Goal: Transaction & Acquisition: Book appointment/travel/reservation

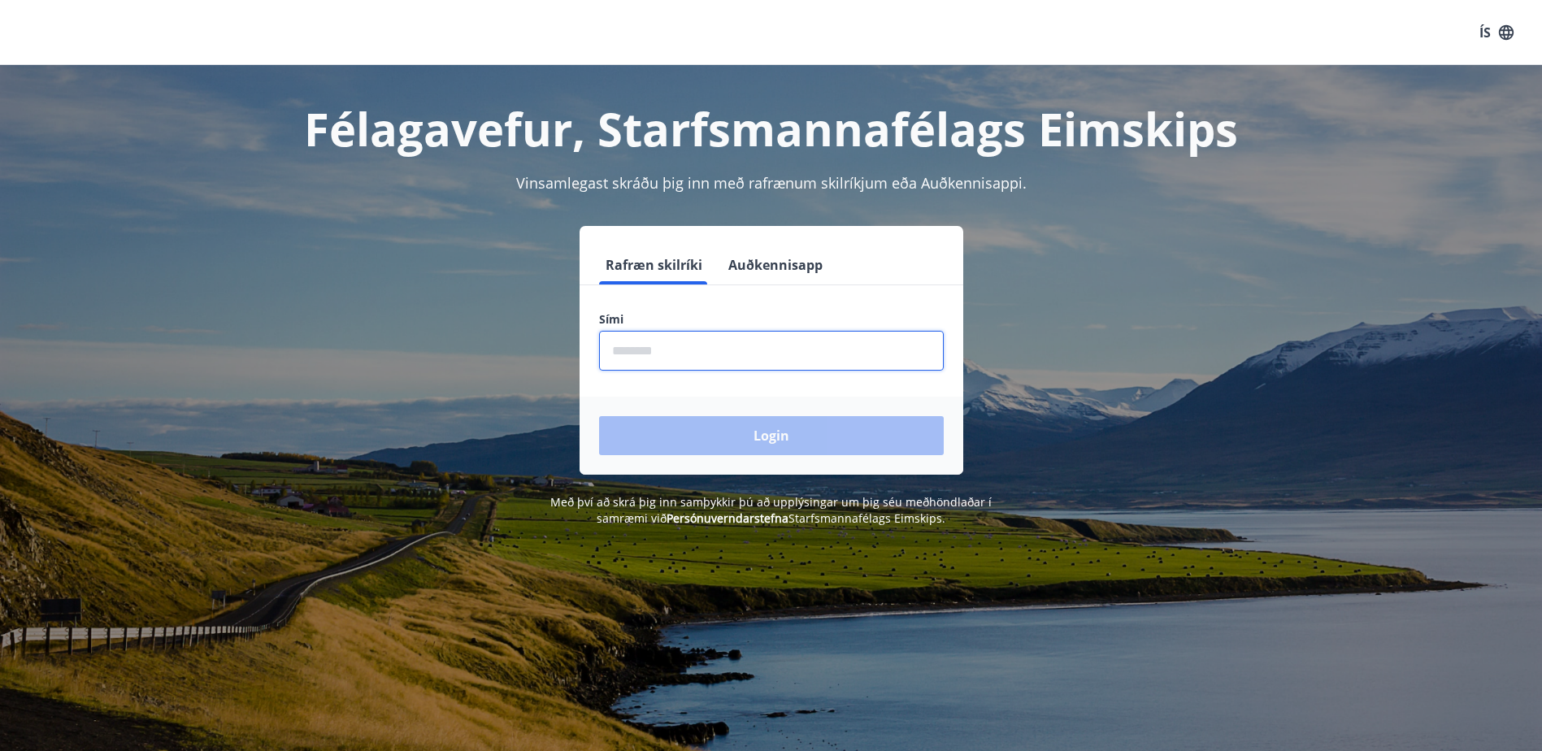
click at [645, 353] on input "phone" at bounding box center [771, 351] width 345 height 40
type input "********"
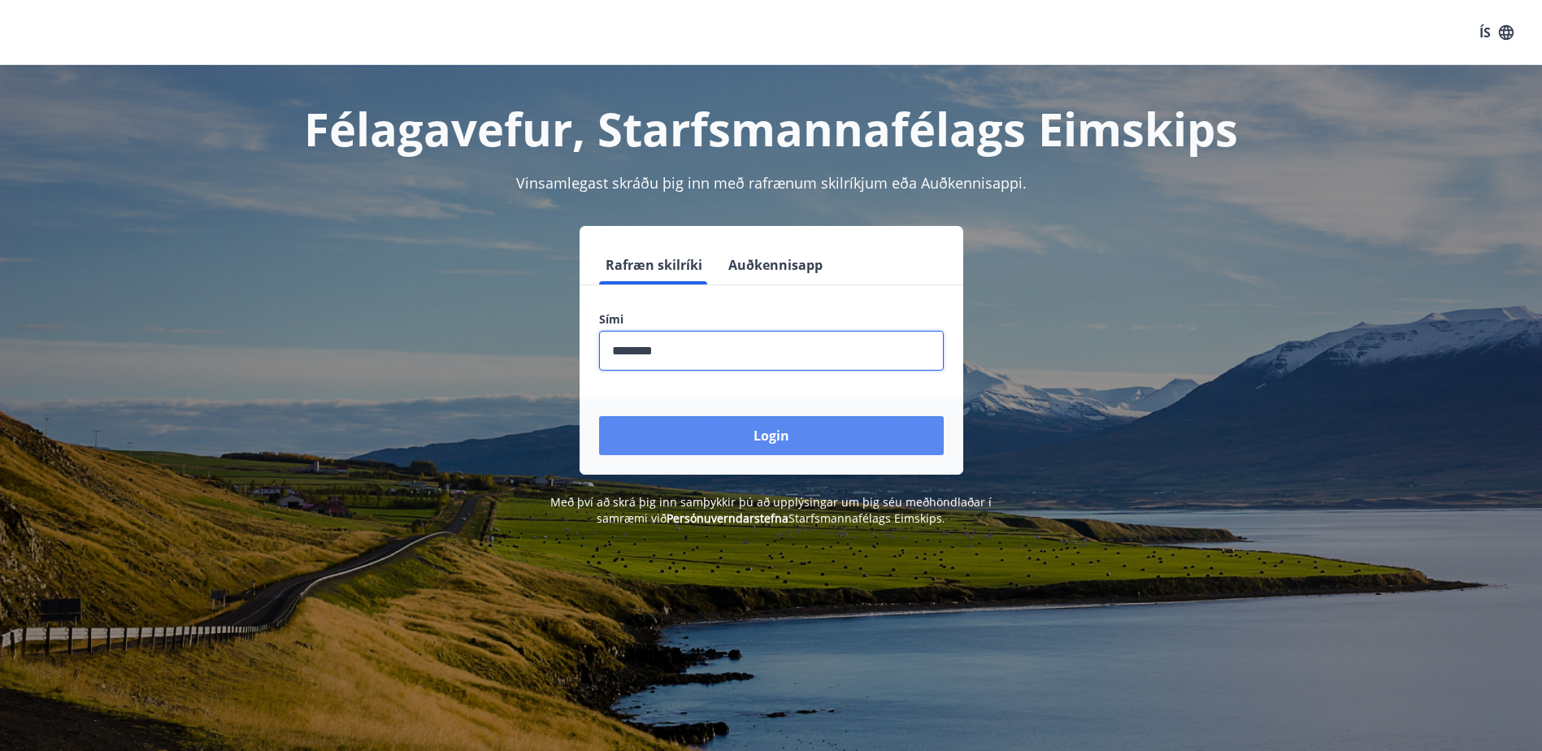
click at [670, 442] on button "Login" at bounding box center [771, 435] width 345 height 39
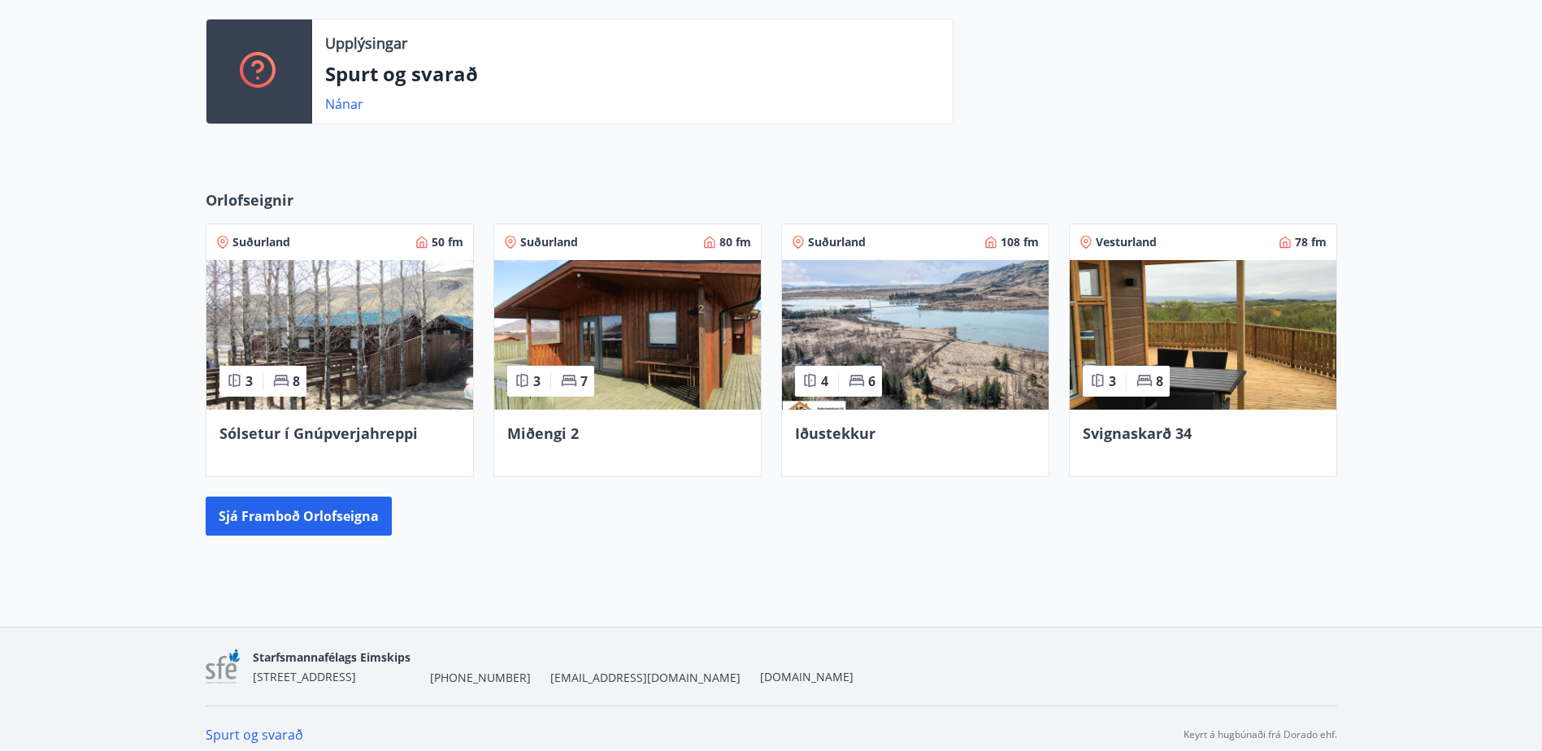
scroll to position [451, 0]
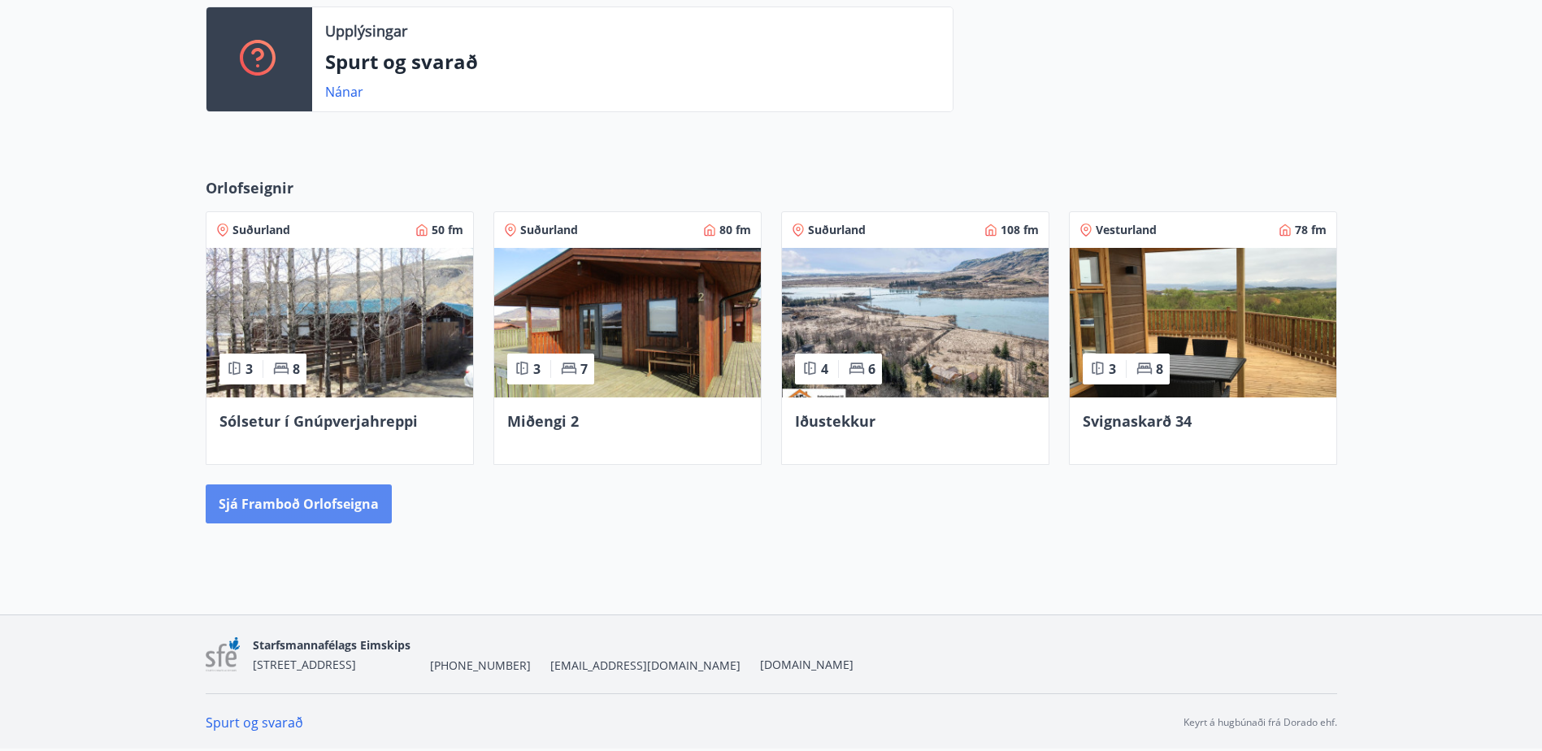
click at [302, 512] on button "Sjá framboð orlofseigna" at bounding box center [299, 503] width 186 height 39
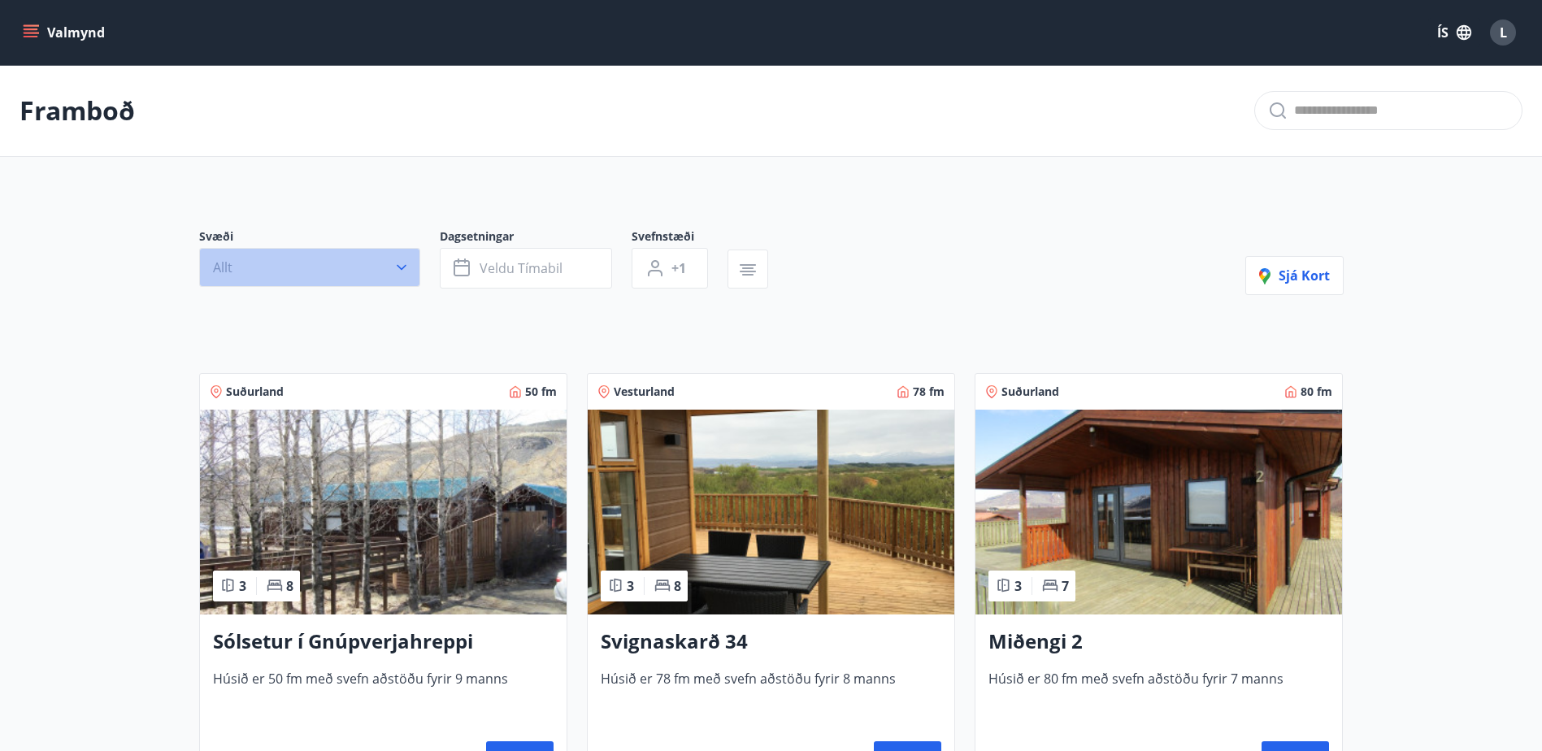
click at [397, 267] on icon "button" at bounding box center [402, 268] width 10 height 6
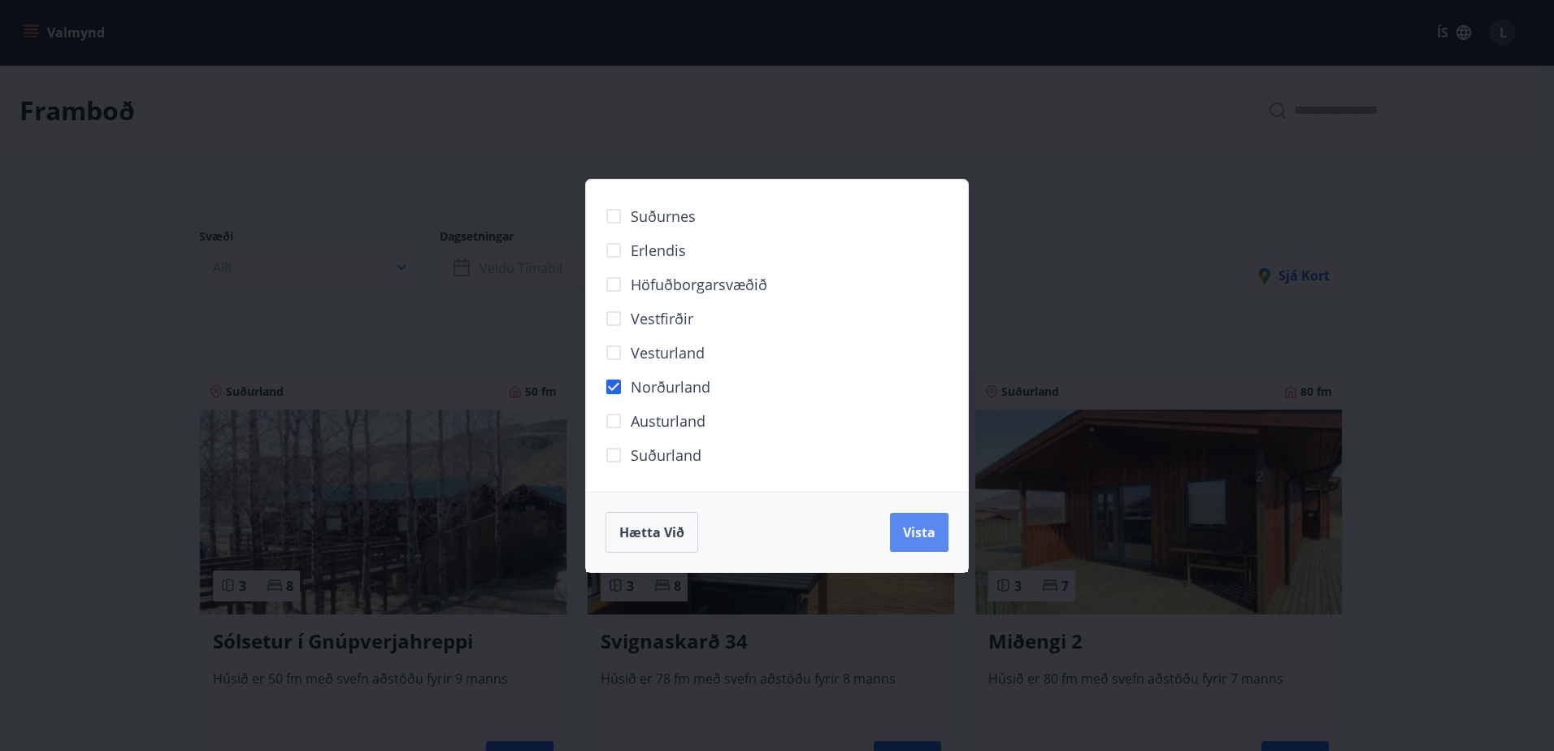
click at [927, 542] on button "Vista" at bounding box center [919, 532] width 59 height 39
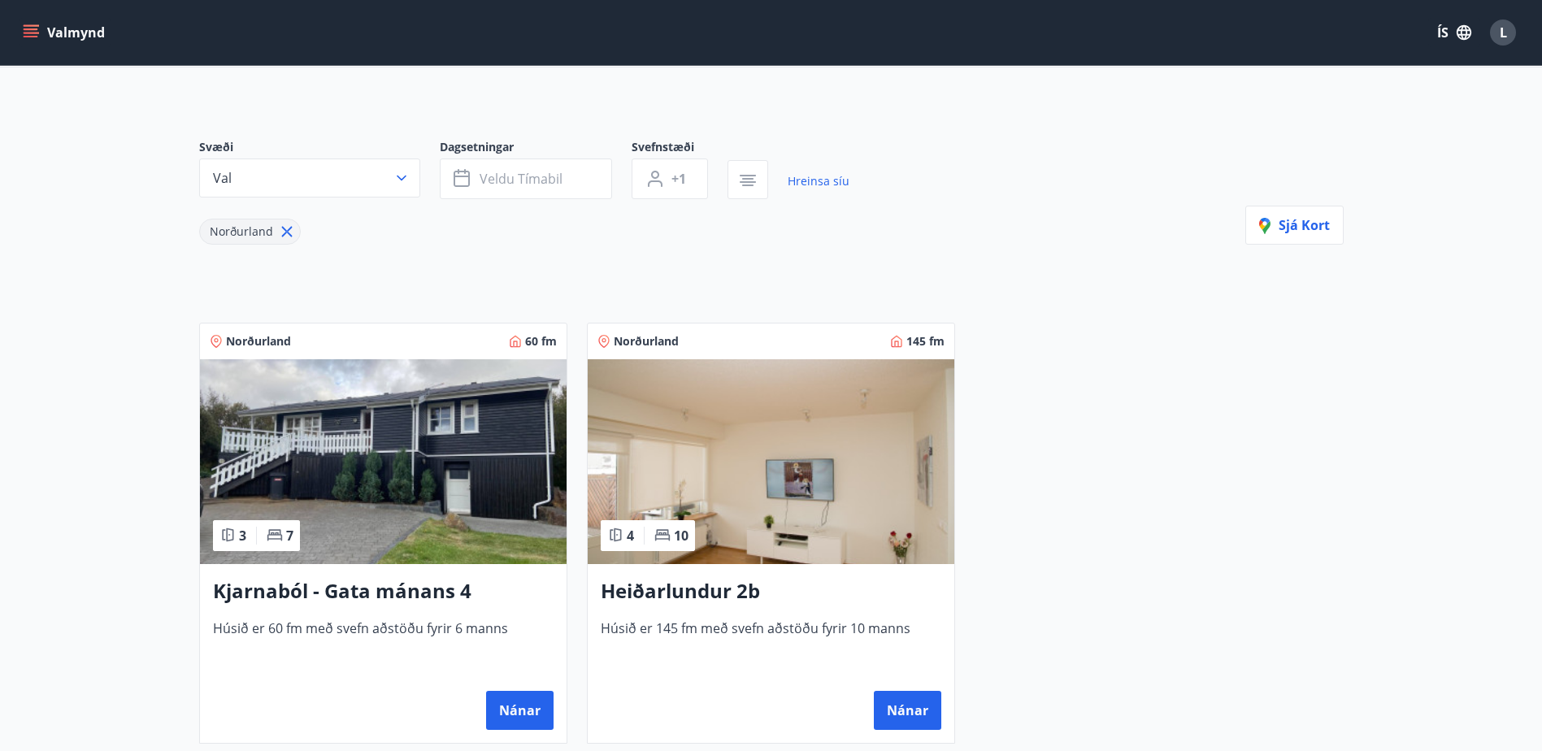
scroll to position [244, 0]
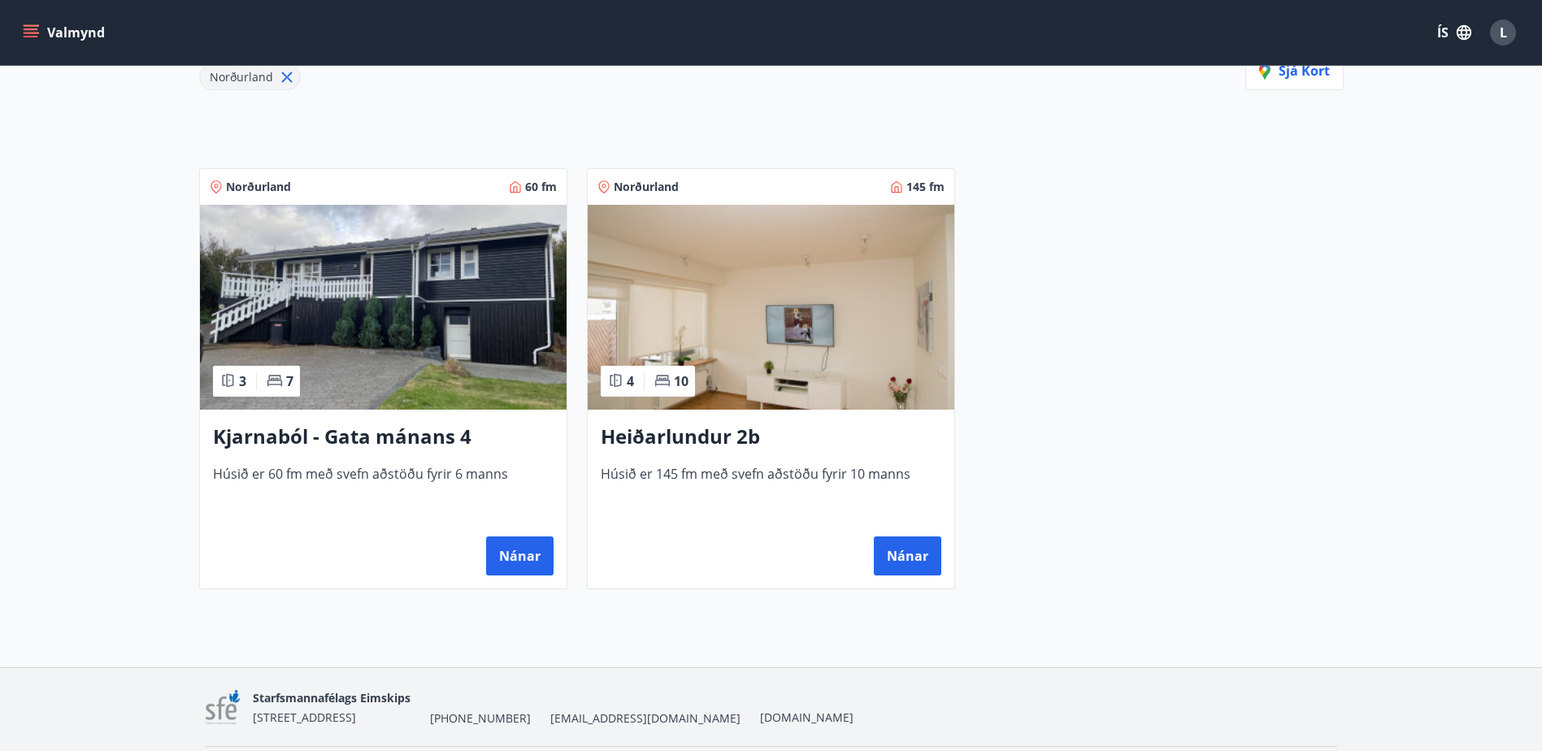
click at [394, 281] on img at bounding box center [383, 307] width 367 height 205
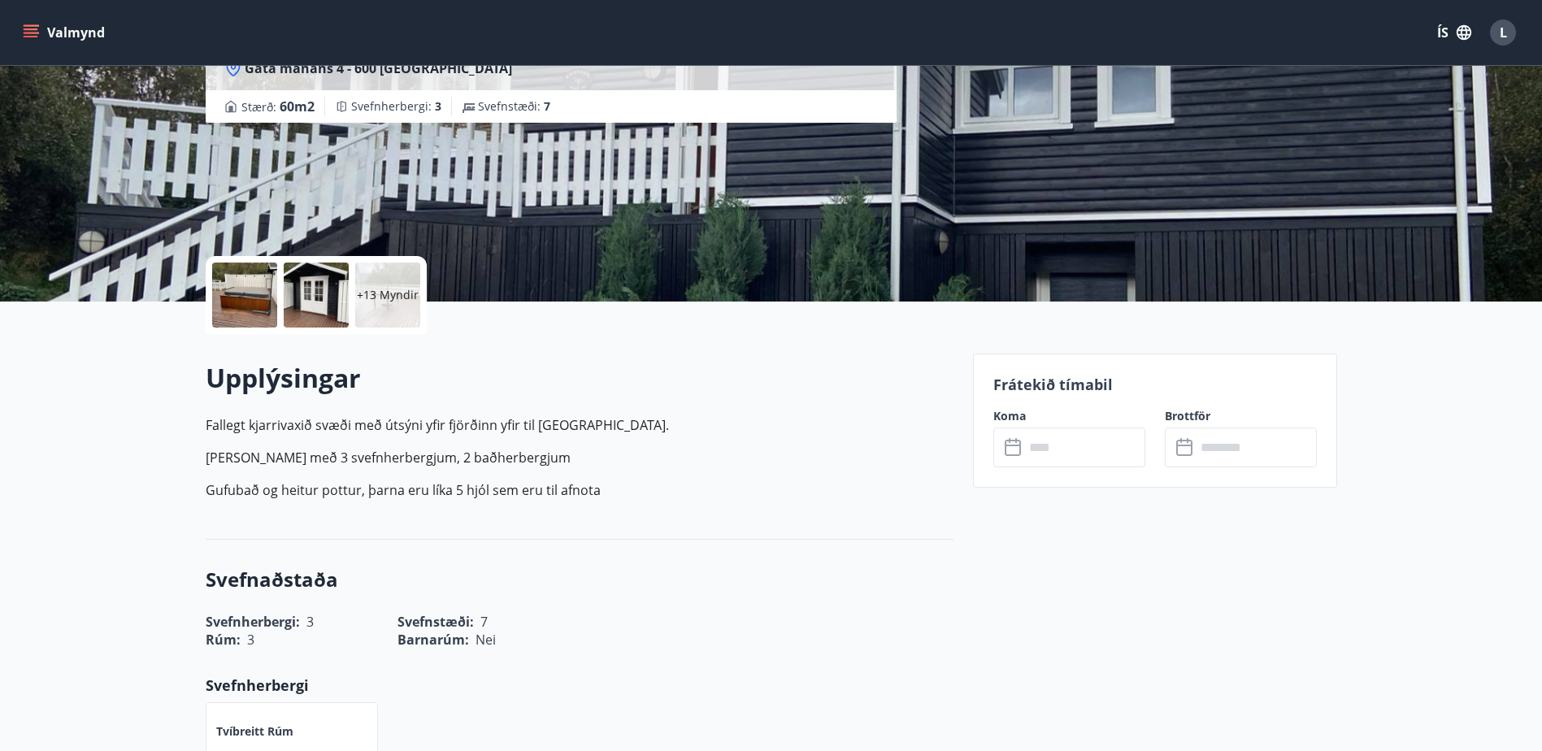
scroll to position [244, 0]
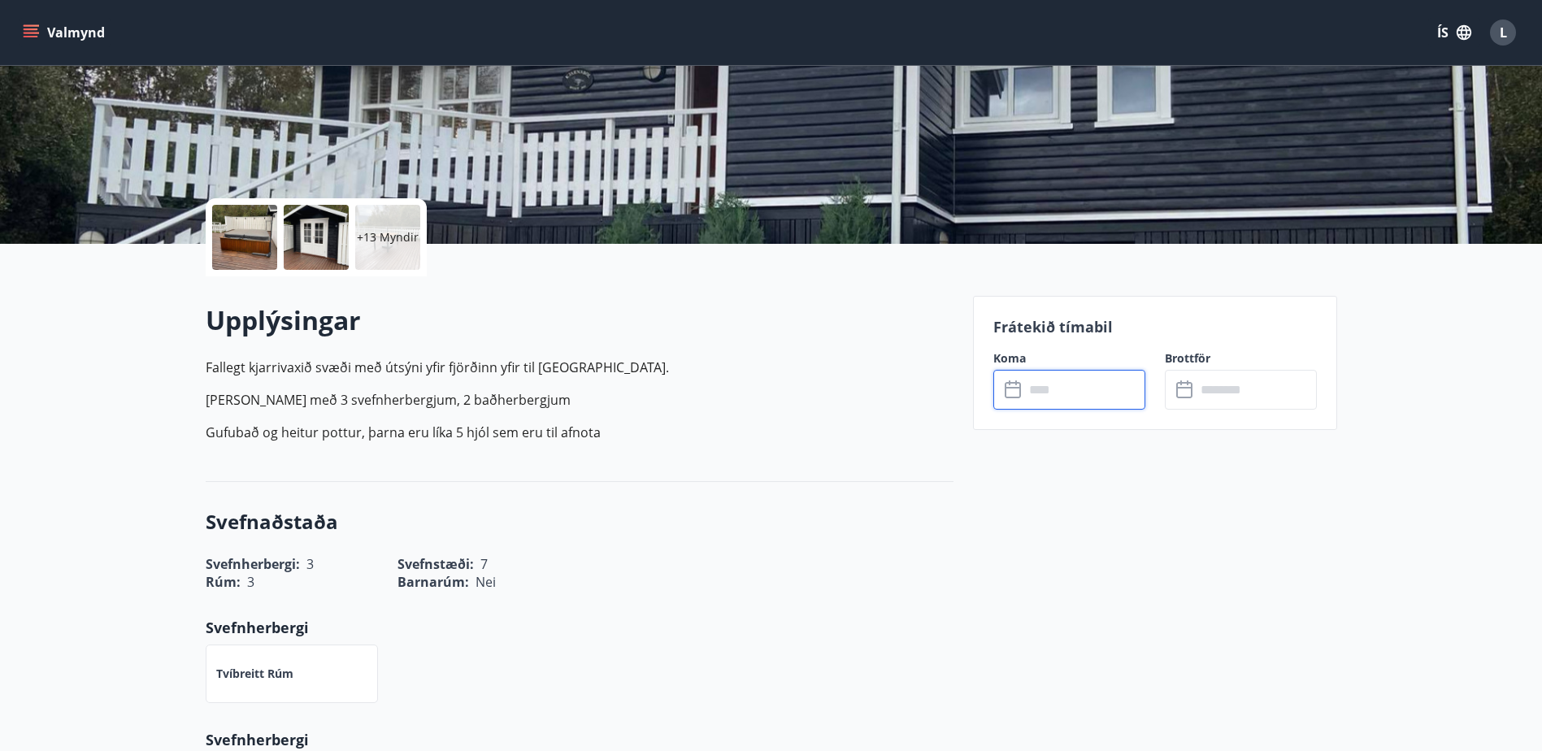
click at [1064, 397] on input "text" at bounding box center [1084, 390] width 121 height 40
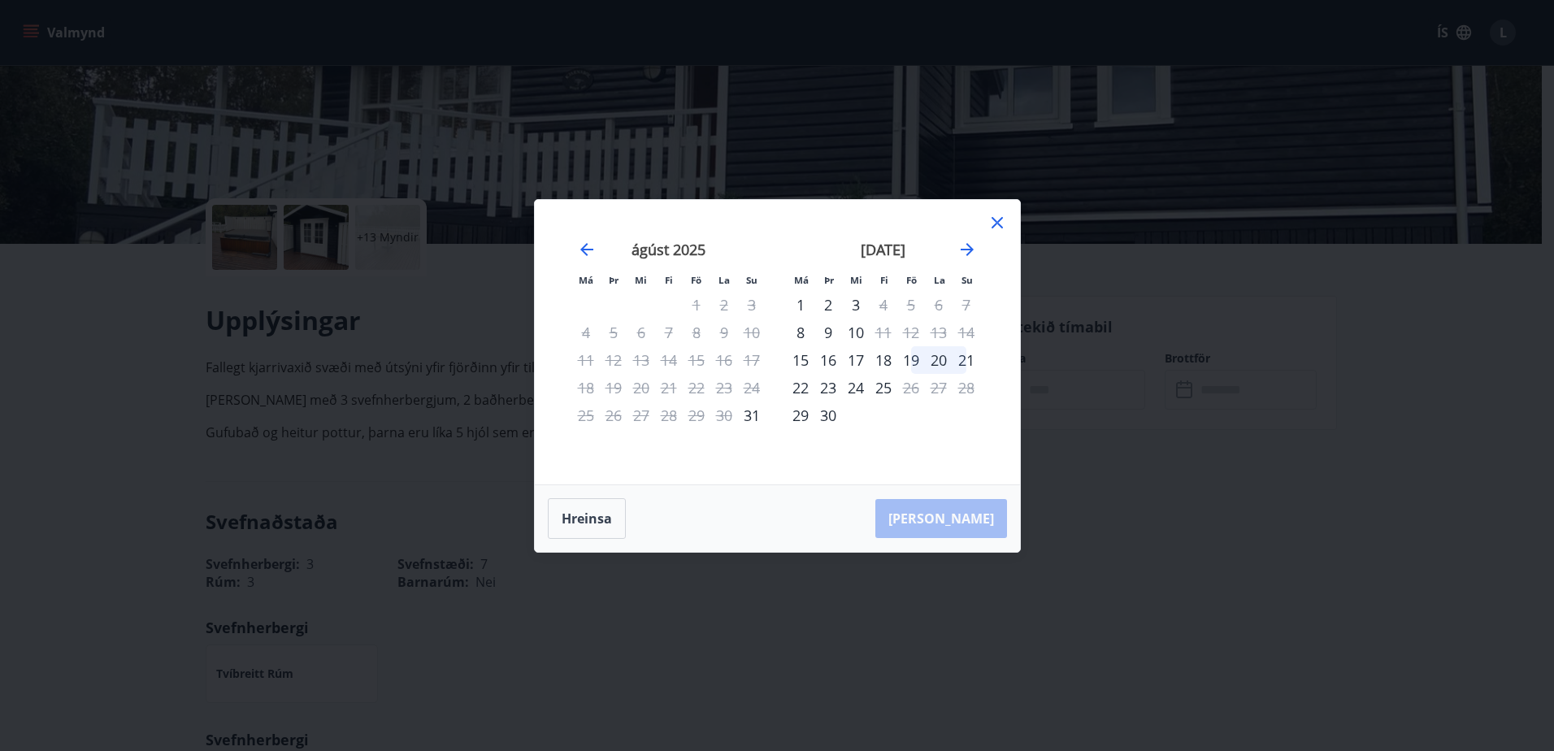
click at [914, 361] on div "19" at bounding box center [911, 360] width 28 height 28
click at [906, 360] on div "19" at bounding box center [911, 360] width 28 height 28
click at [966, 365] on div "21" at bounding box center [967, 360] width 28 height 28
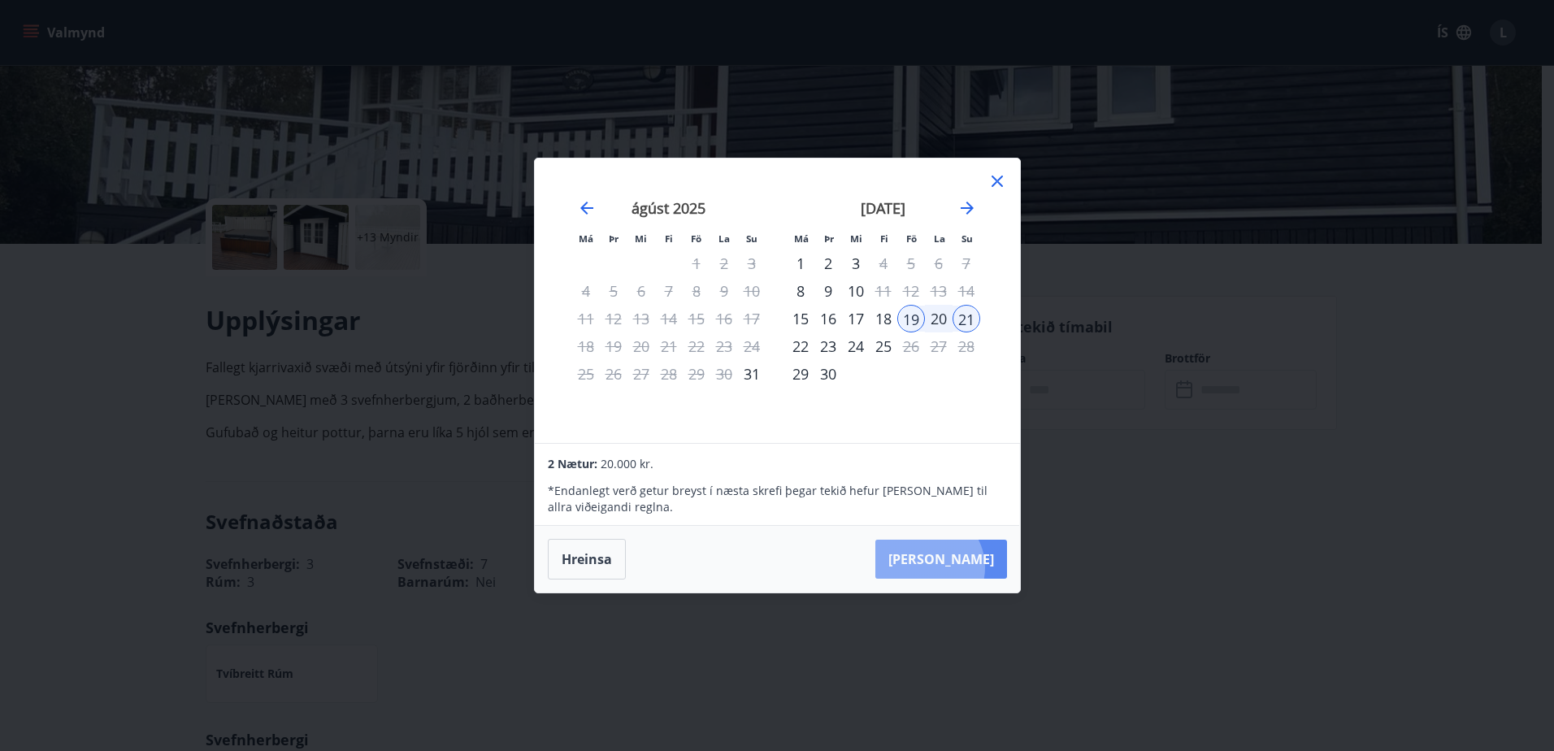
click at [978, 567] on button "[PERSON_NAME]" at bounding box center [941, 559] width 132 height 39
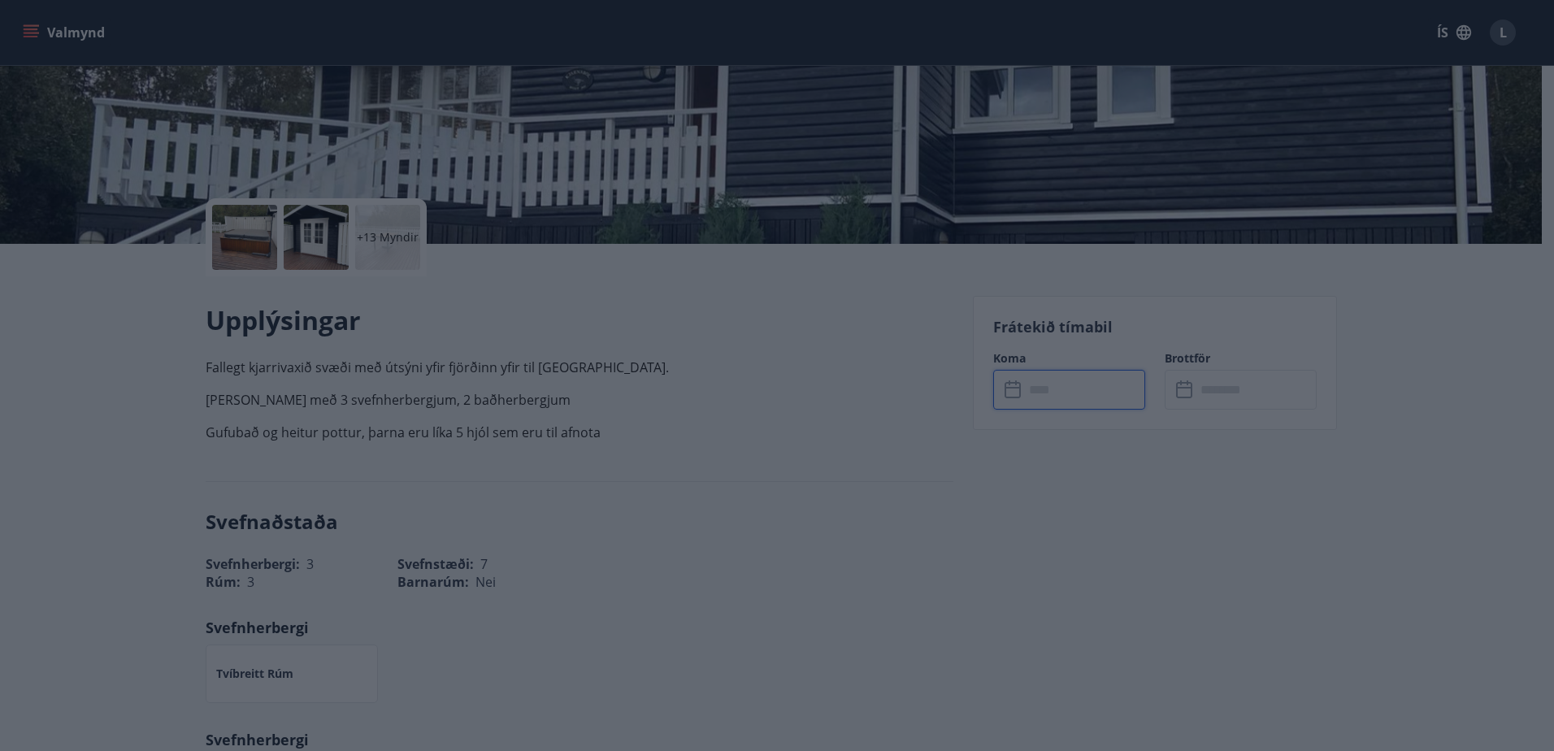
type input "******"
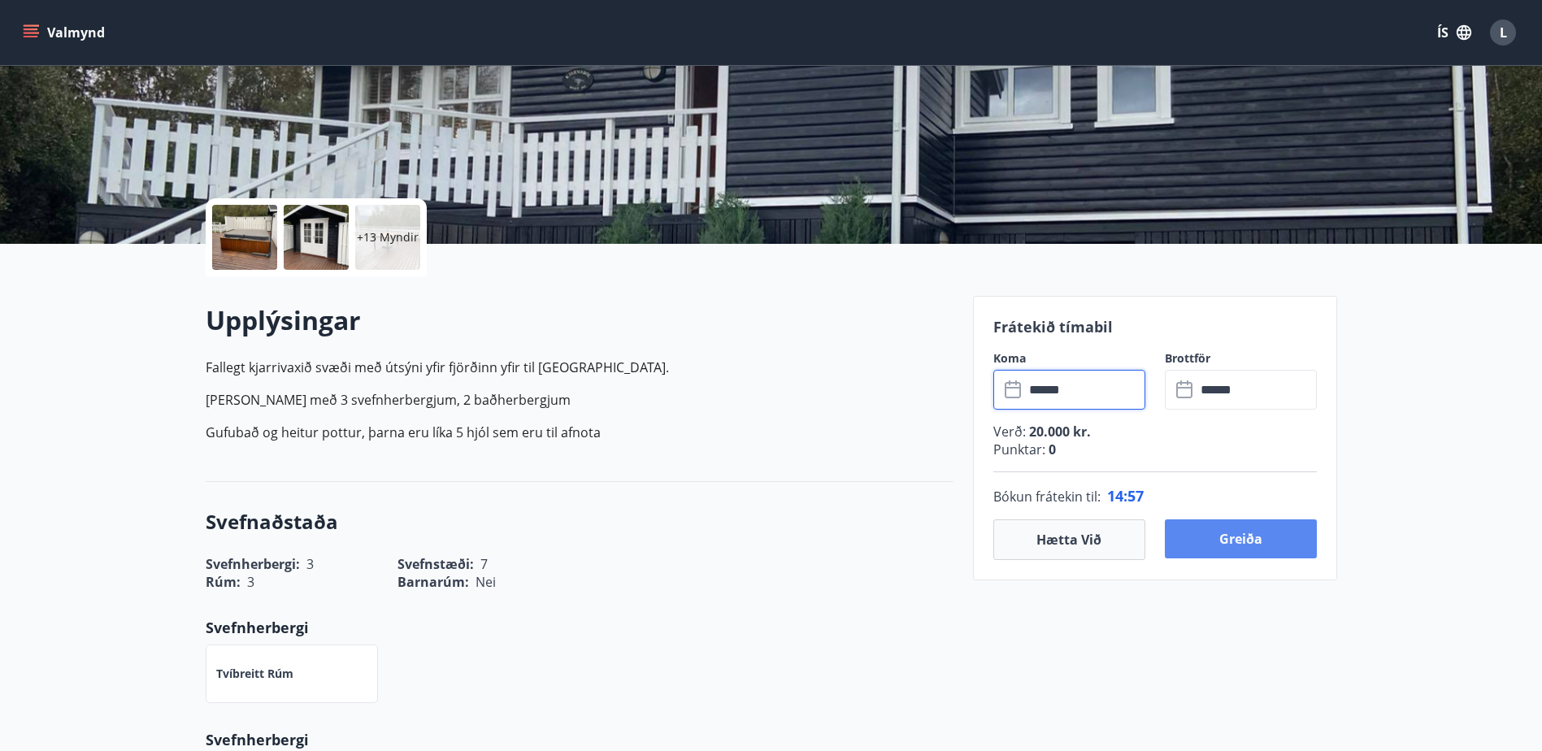
click at [1243, 540] on button "Greiða" at bounding box center [1241, 538] width 152 height 39
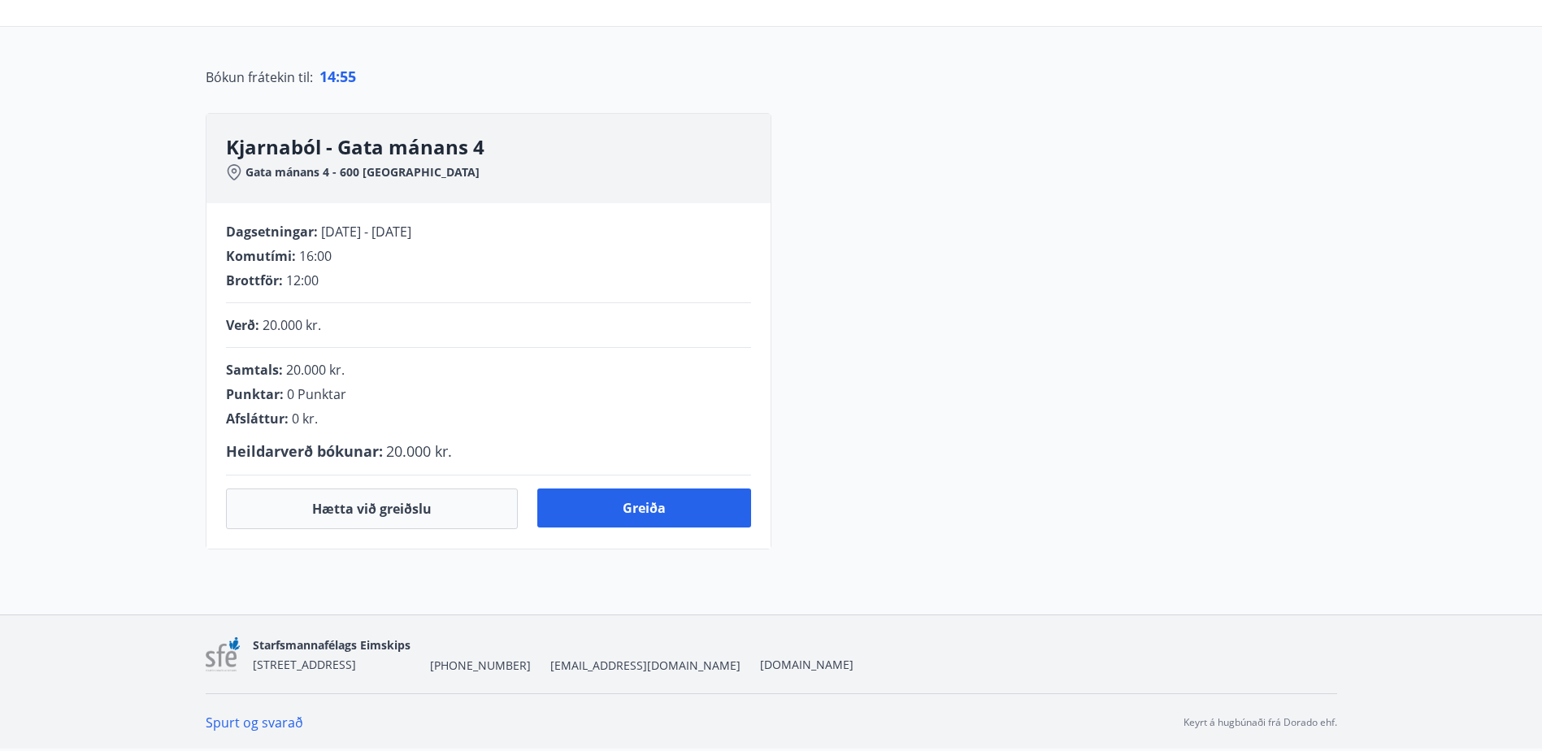
scroll to position [244, 0]
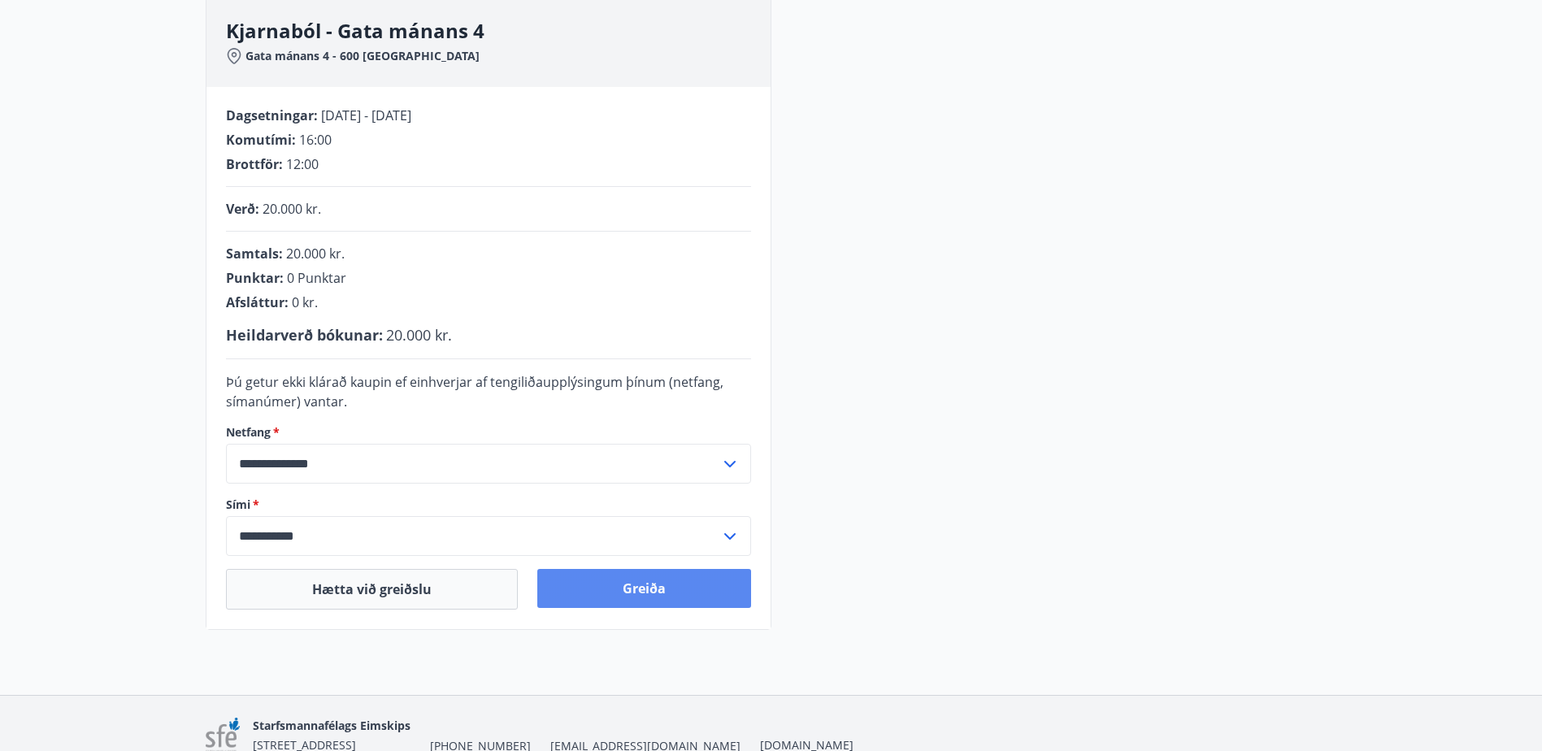
click at [636, 603] on button "Greiða" at bounding box center [644, 588] width 214 height 39
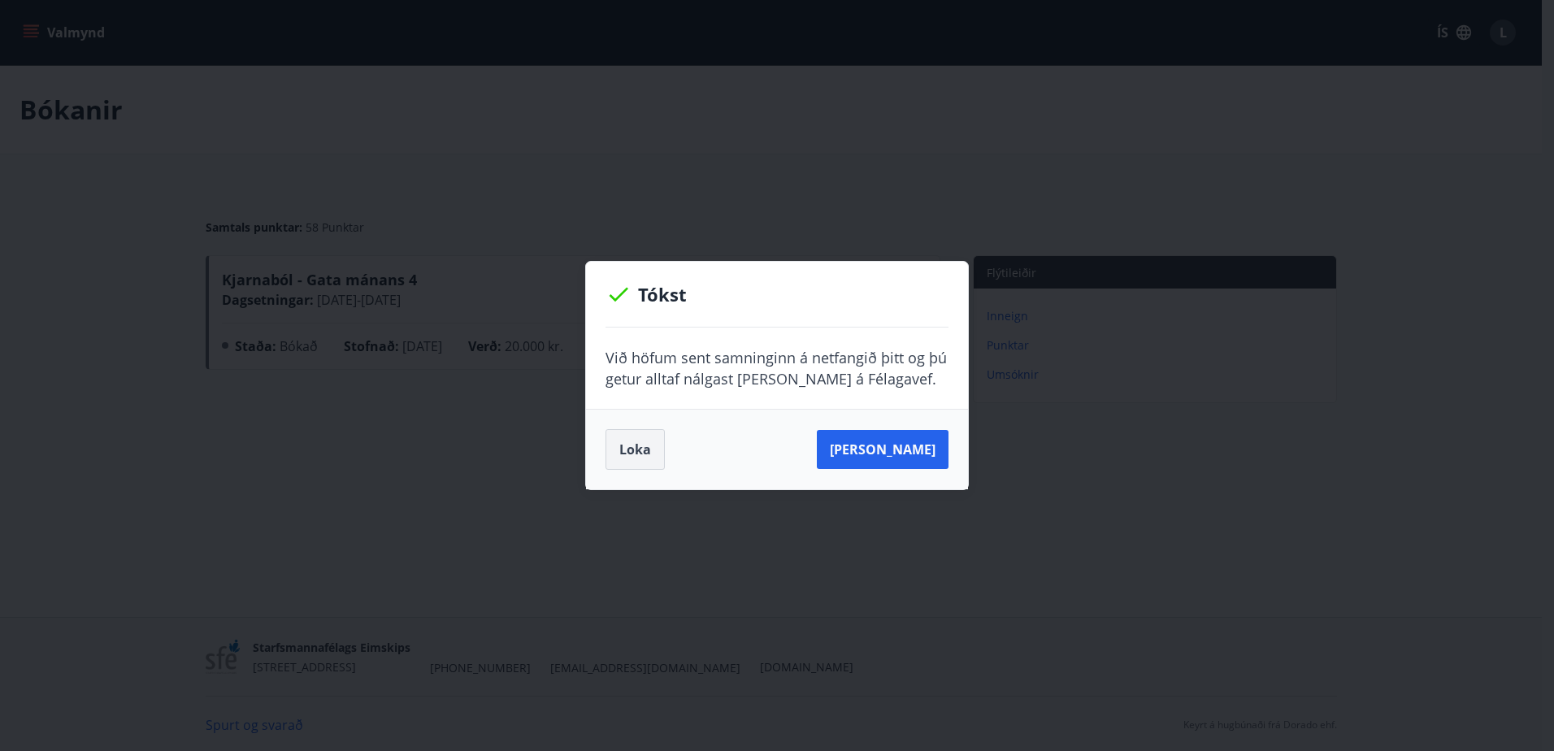
click at [618, 447] on button "Loka" at bounding box center [634, 449] width 59 height 41
